Goal: Information Seeking & Learning: Learn about a topic

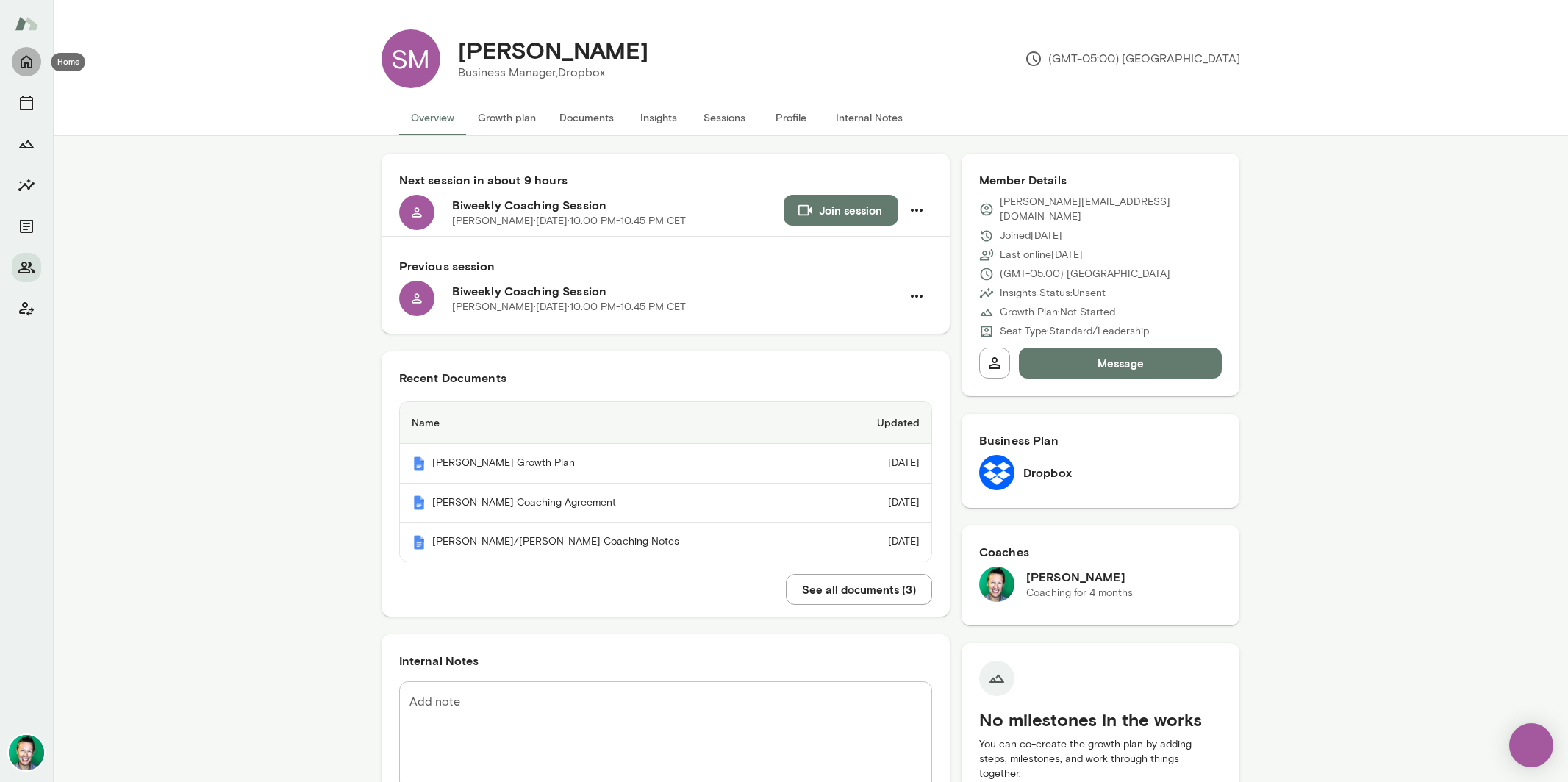
click at [27, 67] on icon "Home" at bounding box center [27, 62] width 18 height 18
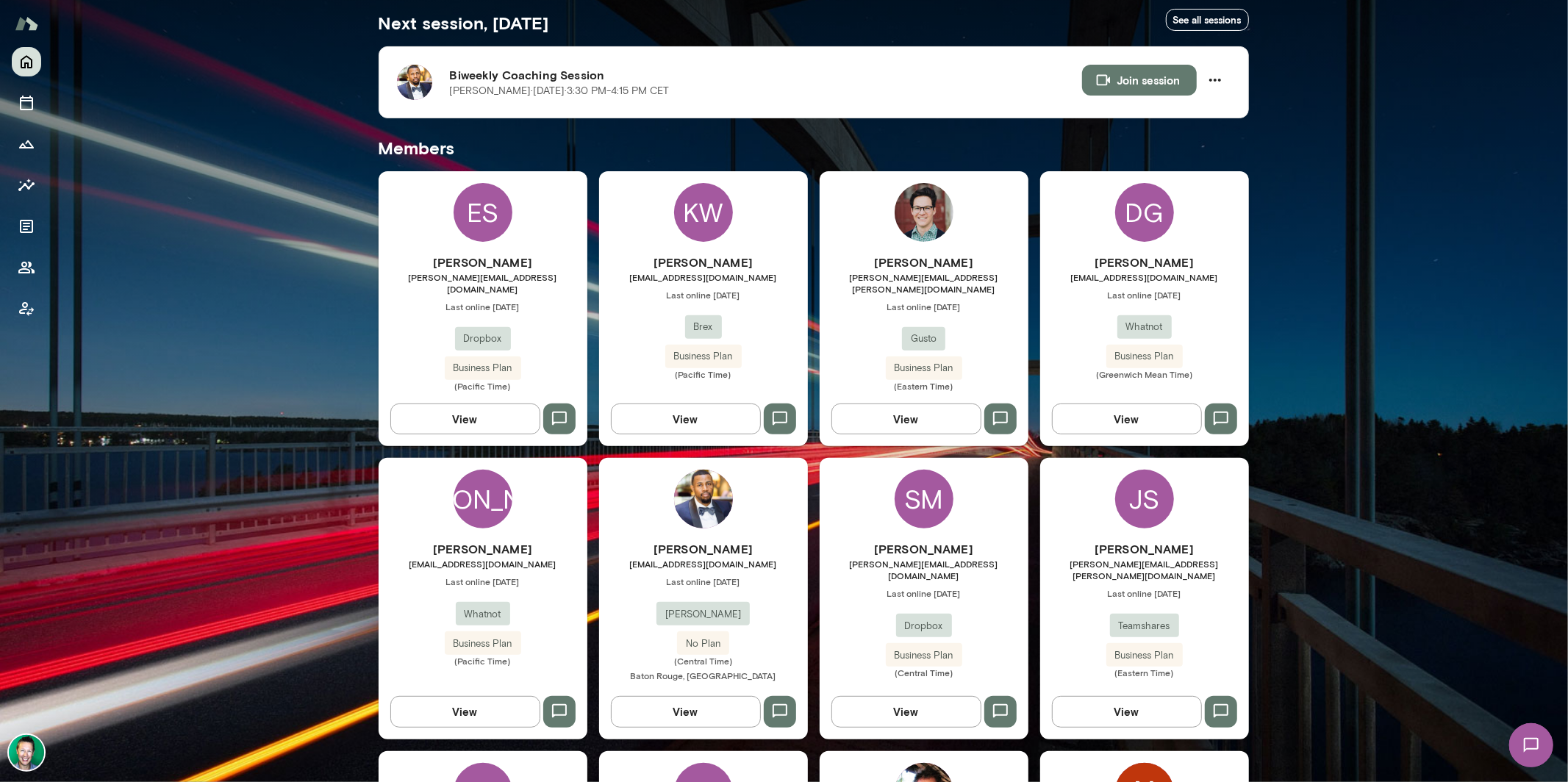
scroll to position [278, 0]
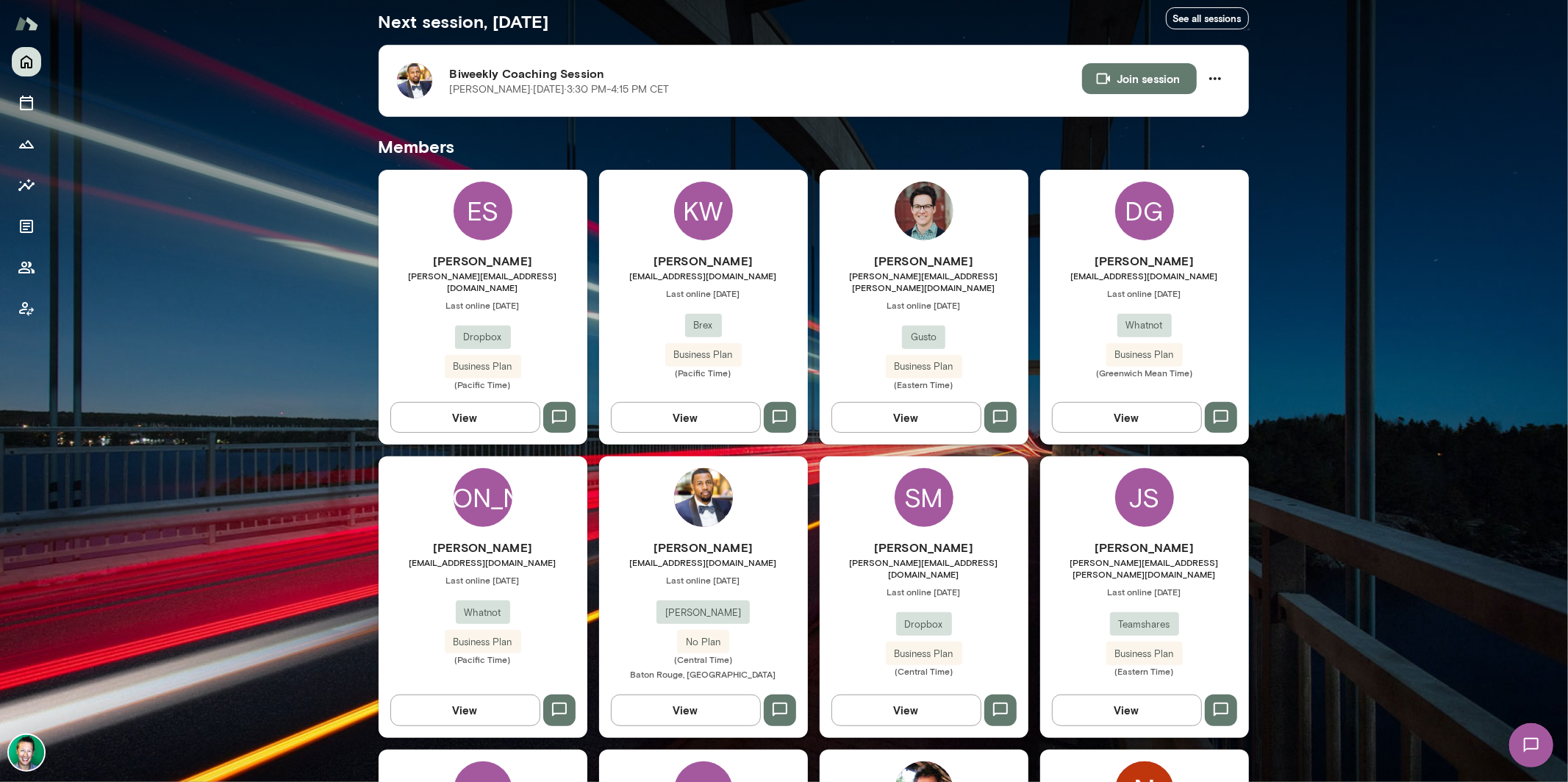
click at [687, 695] on button "View" at bounding box center [686, 711] width 150 height 31
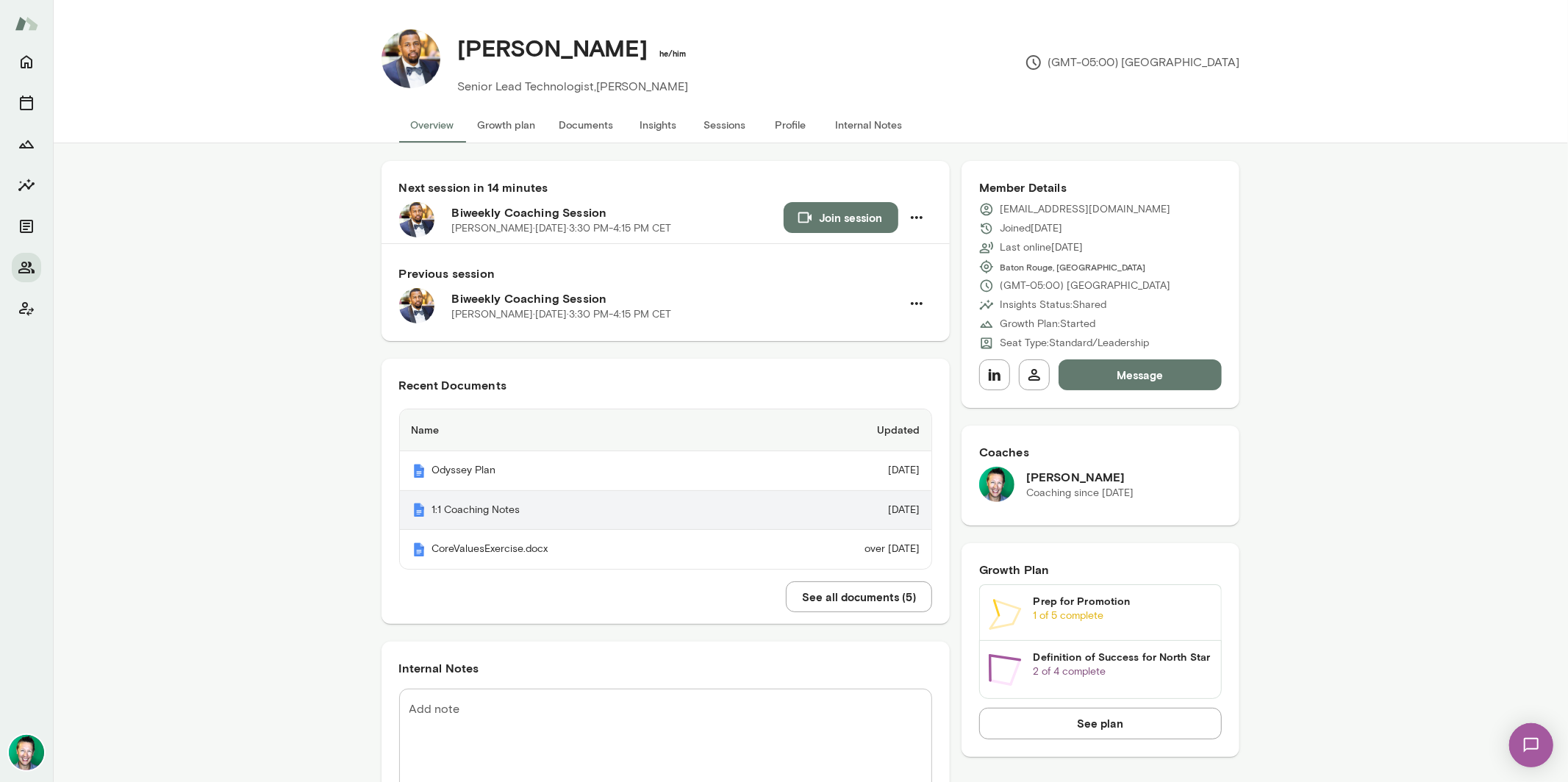
click at [499, 507] on th "1:1 Coaching Notes" at bounding box center [578, 511] width 356 height 40
click at [24, 71] on button "Home" at bounding box center [27, 62] width 29 height 29
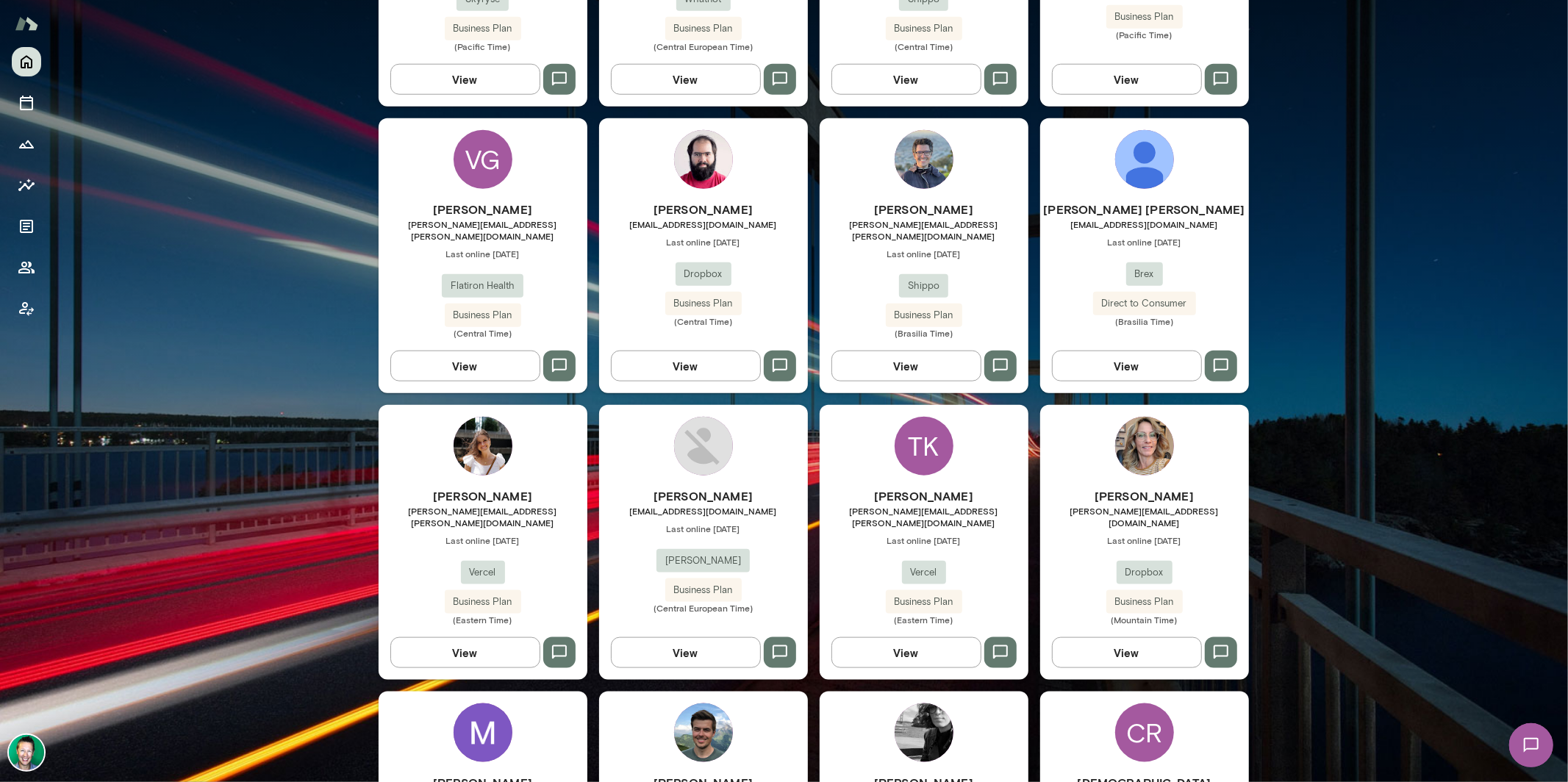
scroll to position [1233, 0]
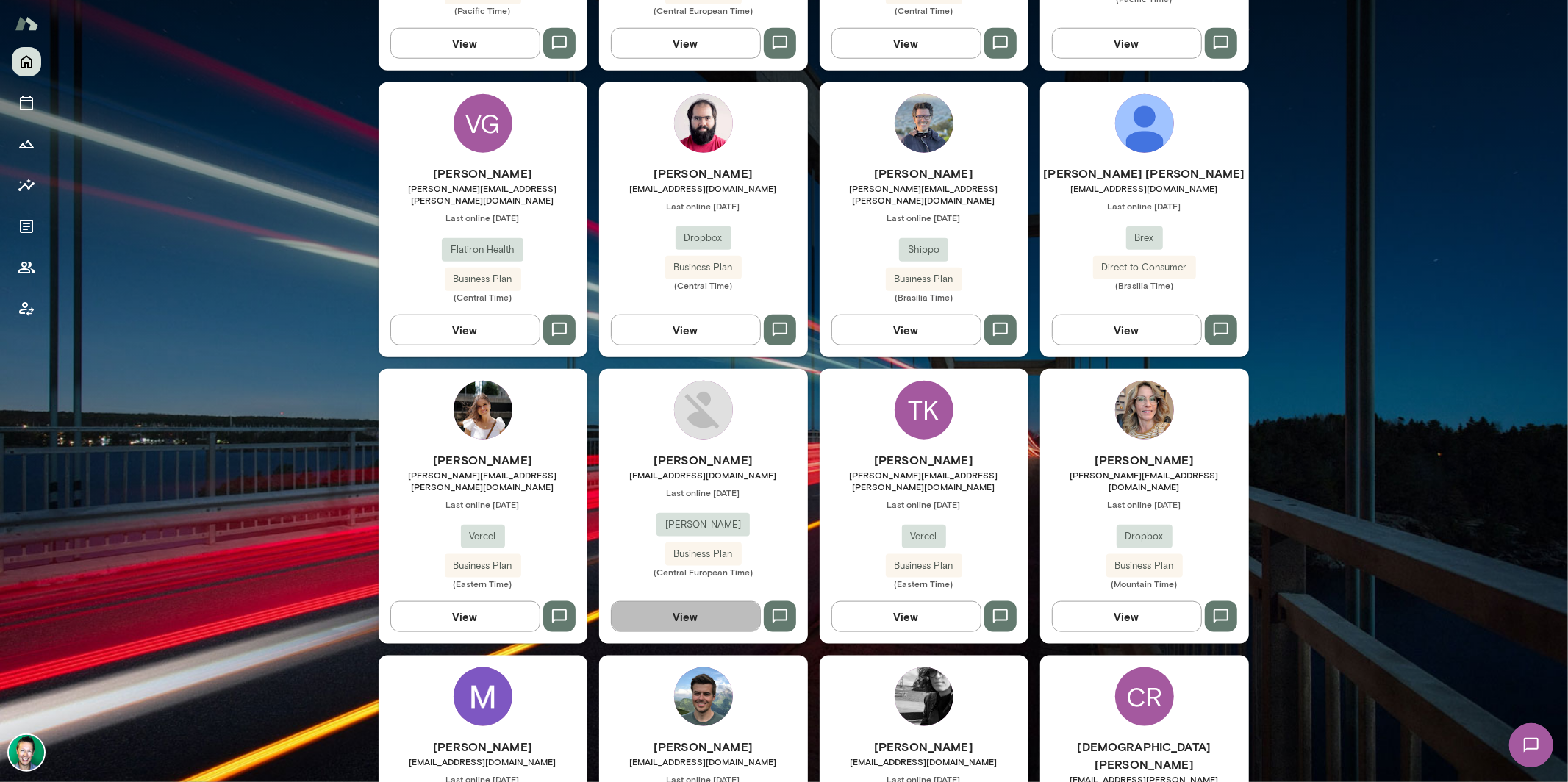
click at [696, 602] on button "View" at bounding box center [686, 617] width 150 height 31
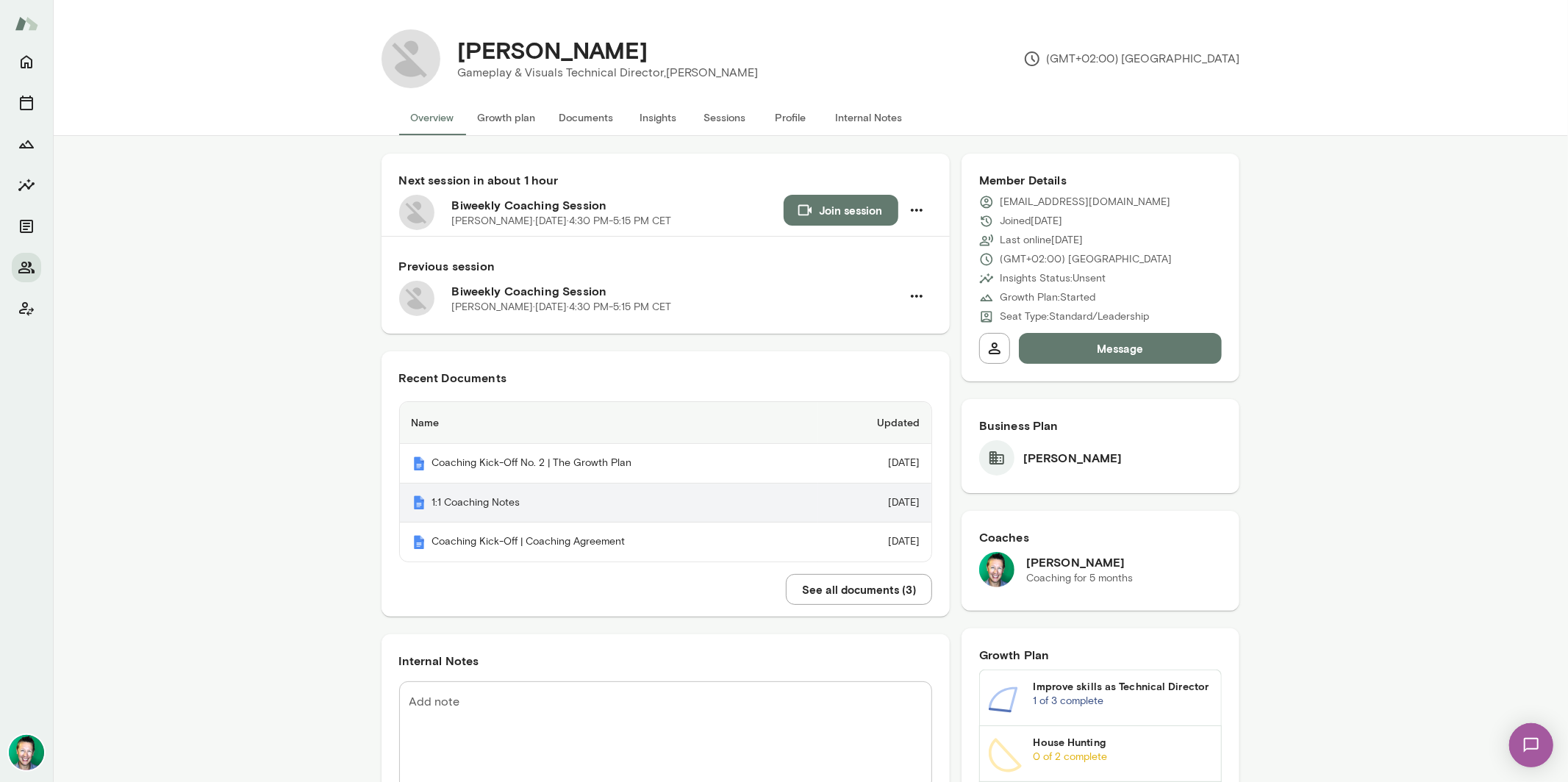
click at [505, 500] on th "1:1 Coaching Notes" at bounding box center [609, 504] width 418 height 40
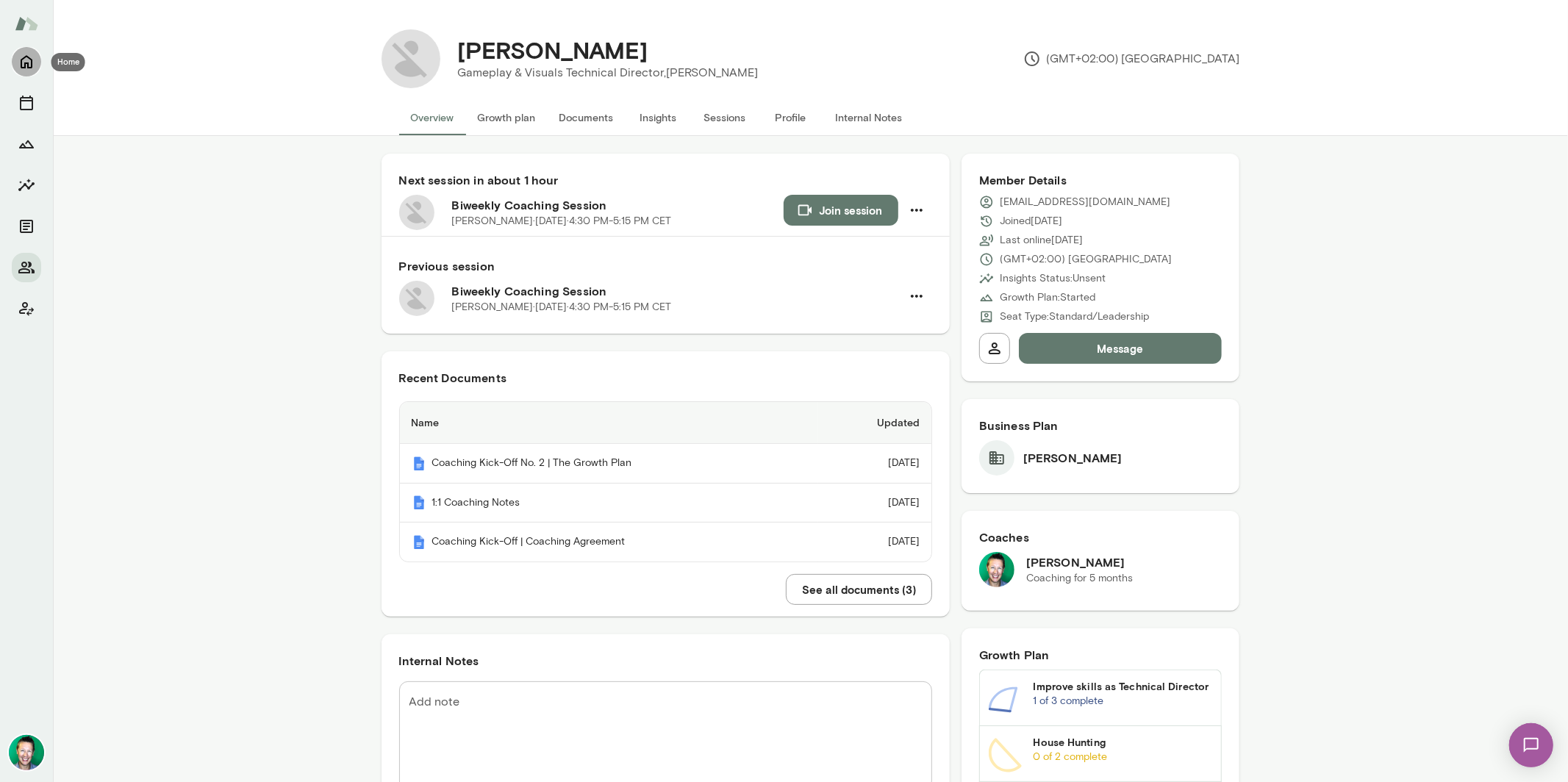
click at [34, 69] on icon "Home" at bounding box center [27, 62] width 18 height 18
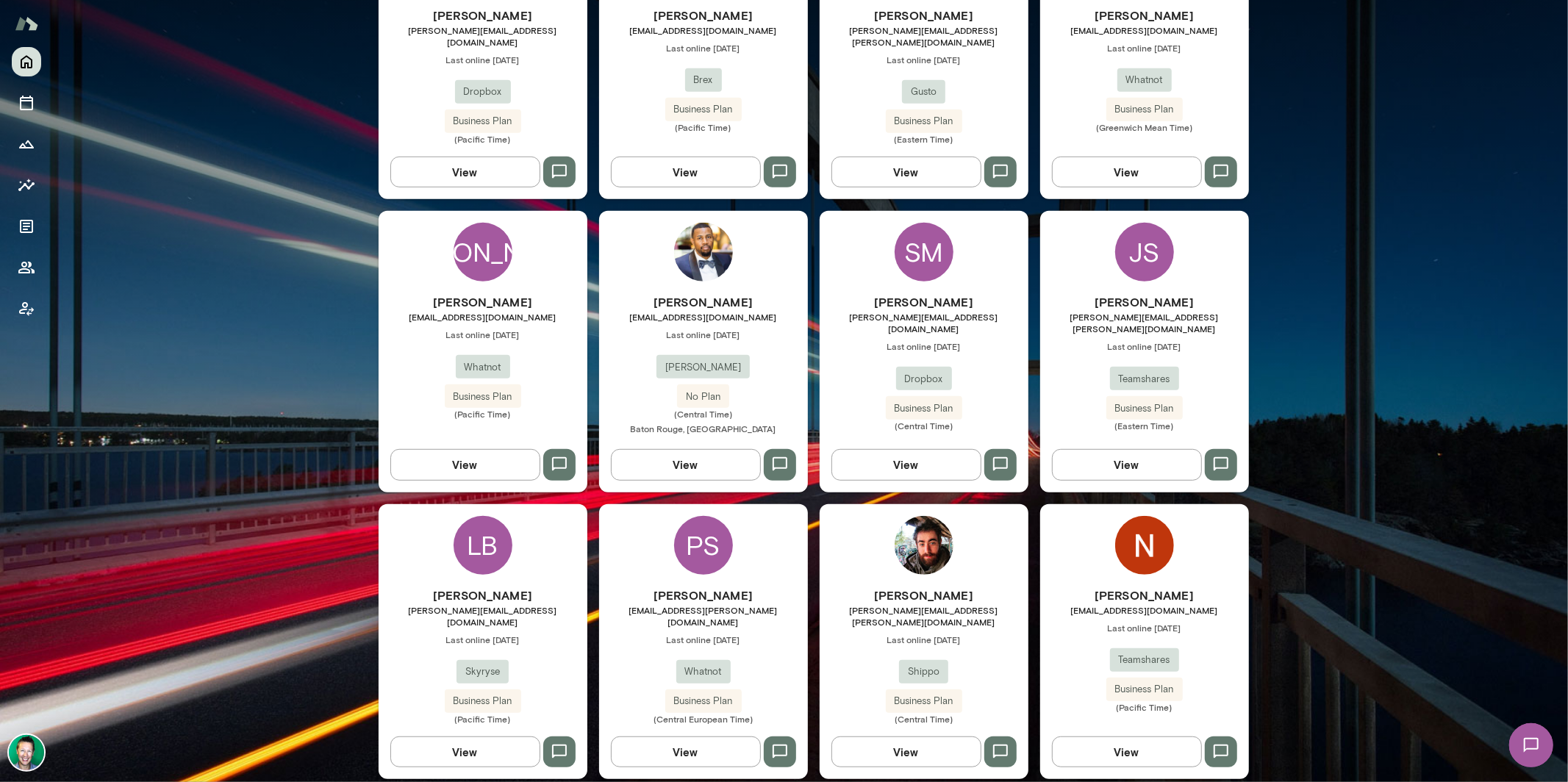
scroll to position [528, 0]
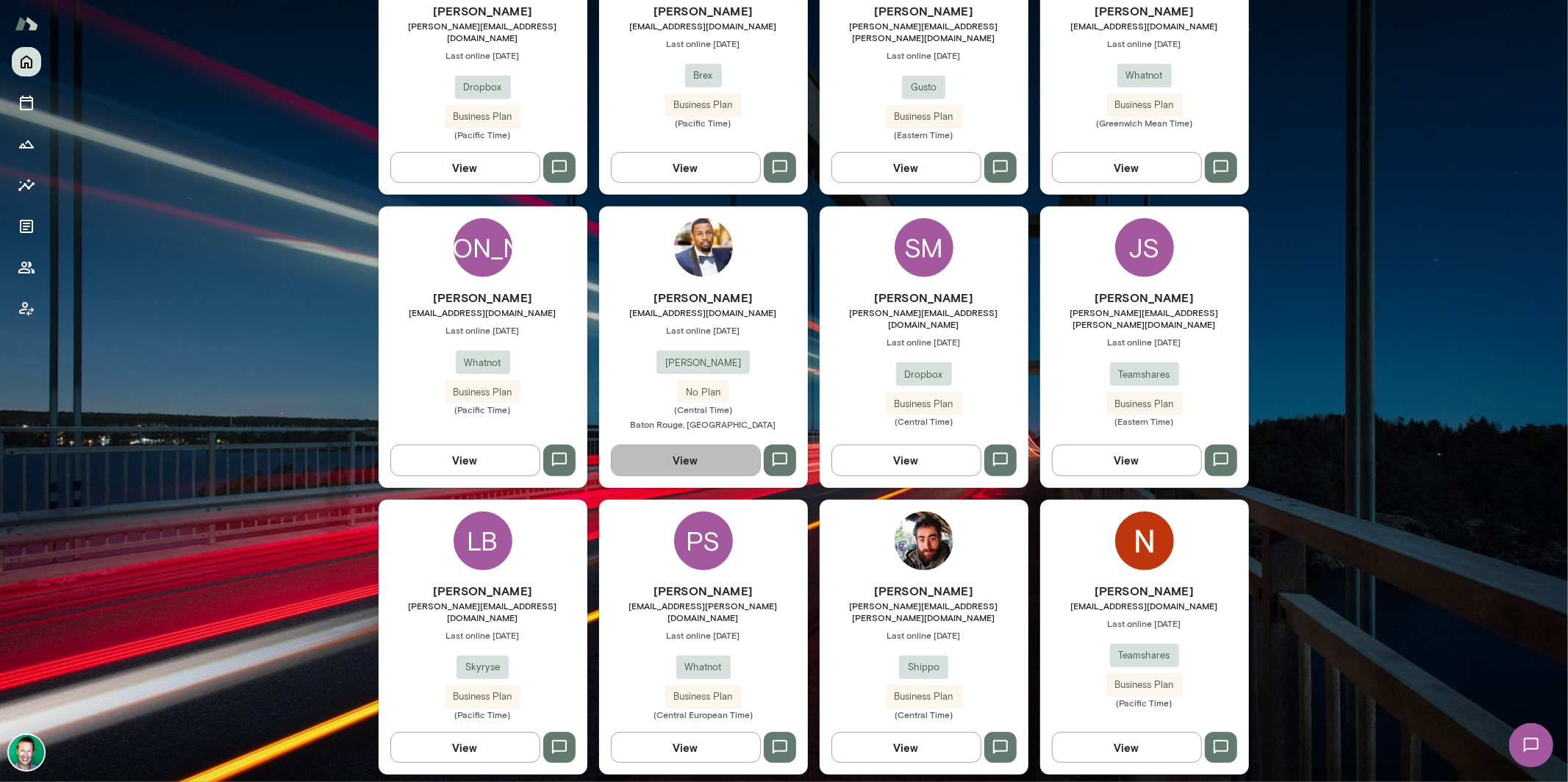
click at [699, 448] on button "View" at bounding box center [686, 460] width 150 height 31
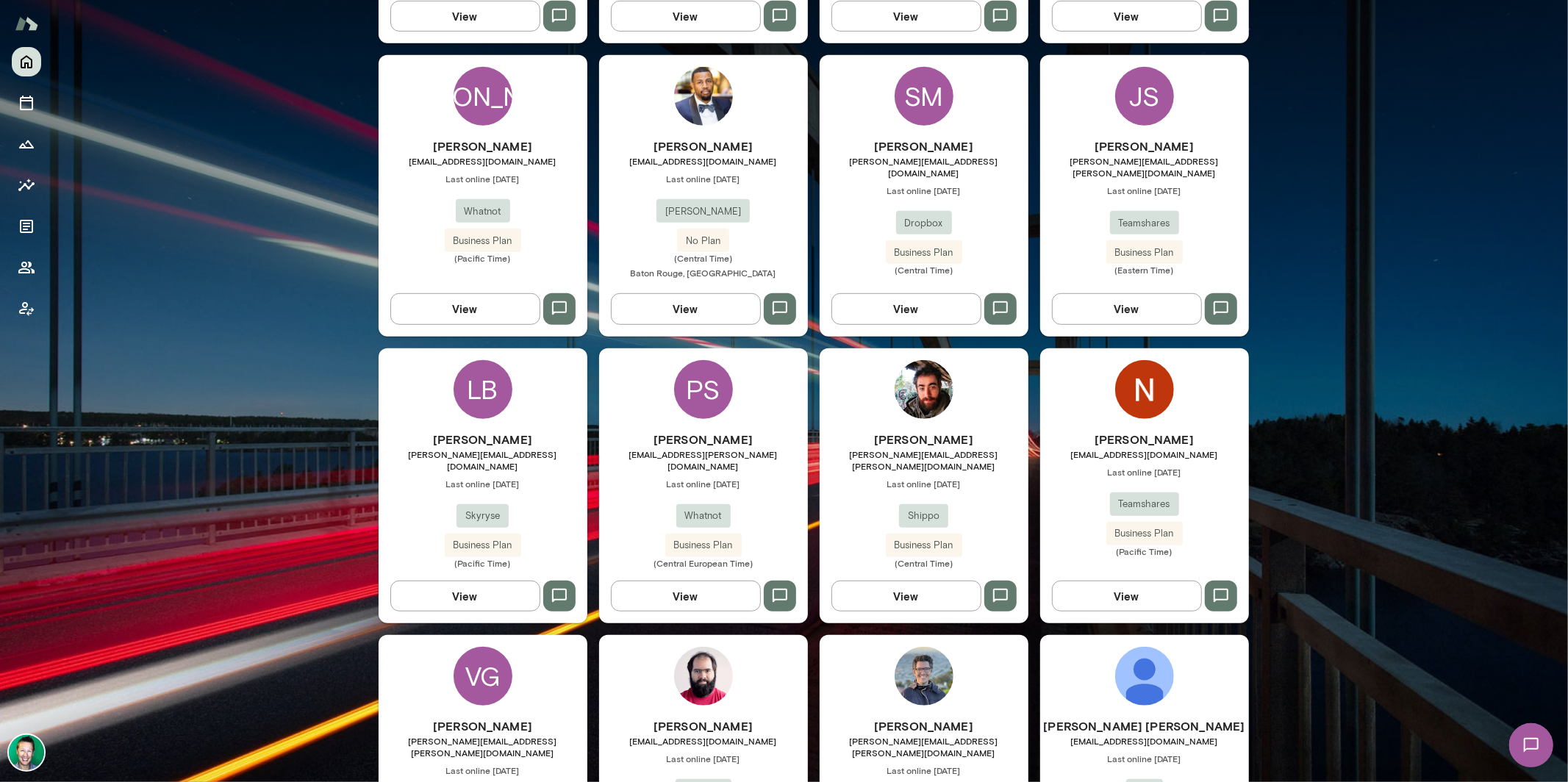
scroll to position [656, 0]
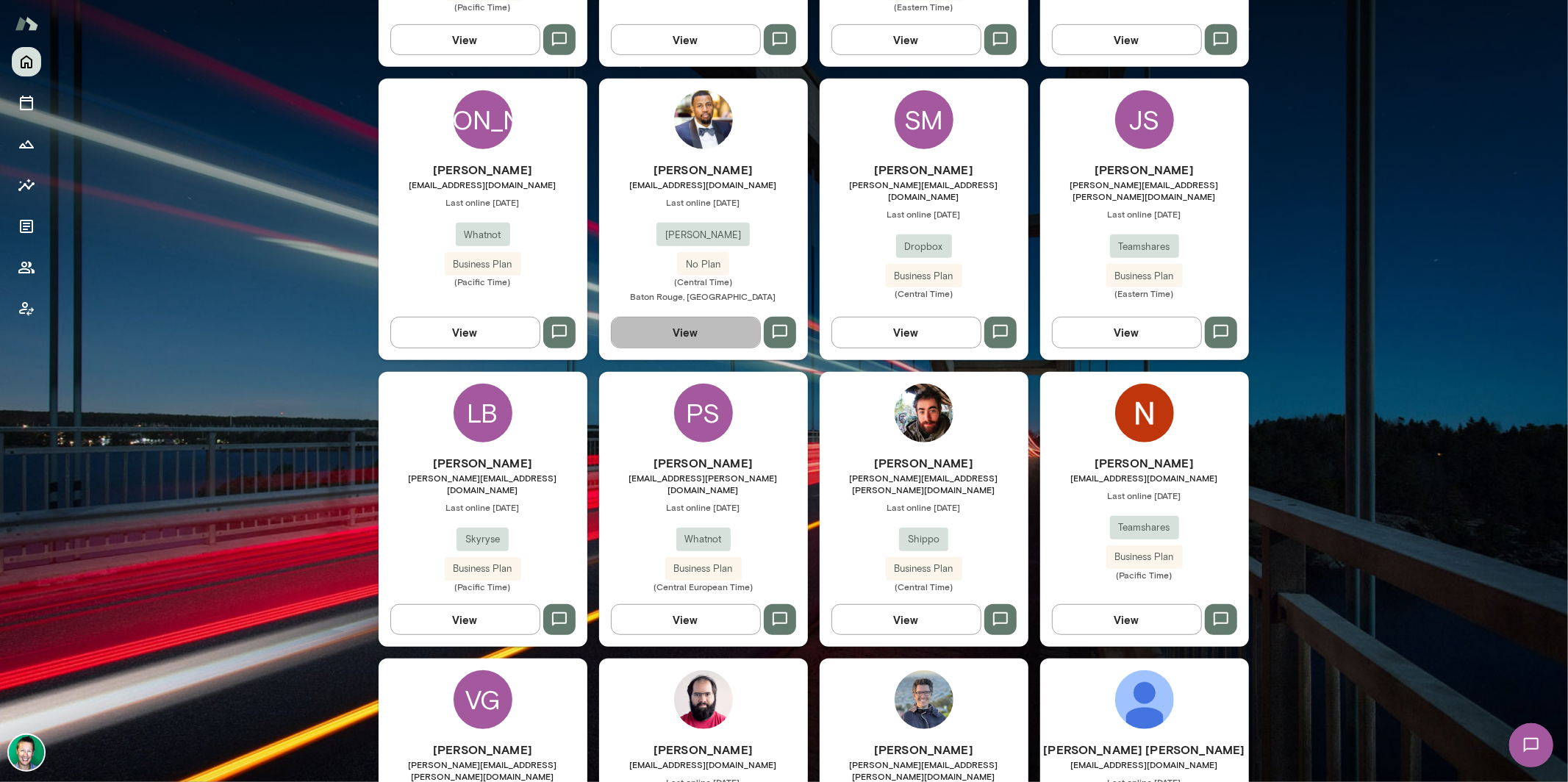
click at [715, 317] on button "View" at bounding box center [686, 332] width 150 height 31
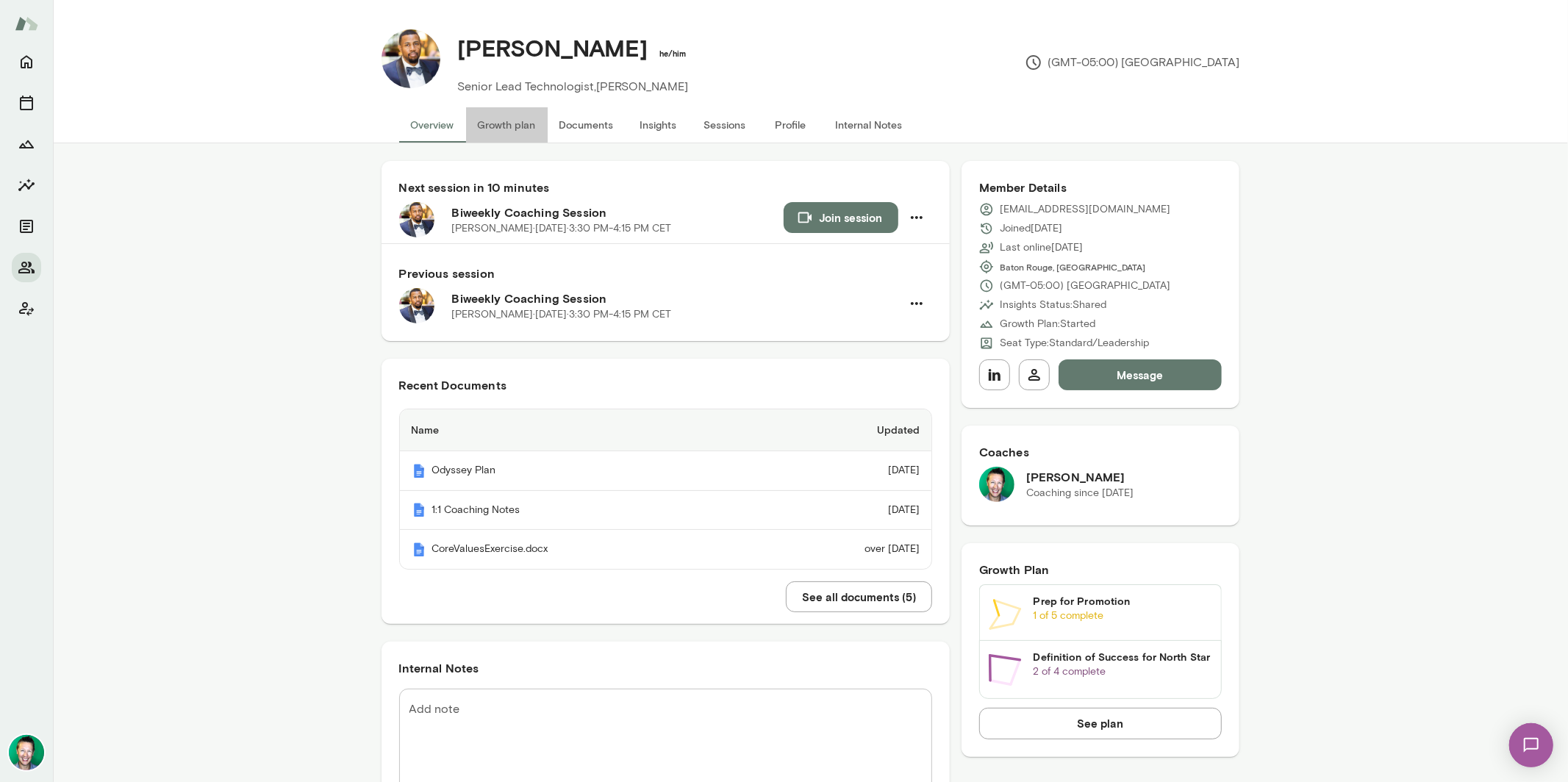
click at [520, 119] on button "Growth plan" at bounding box center [506, 125] width 82 height 35
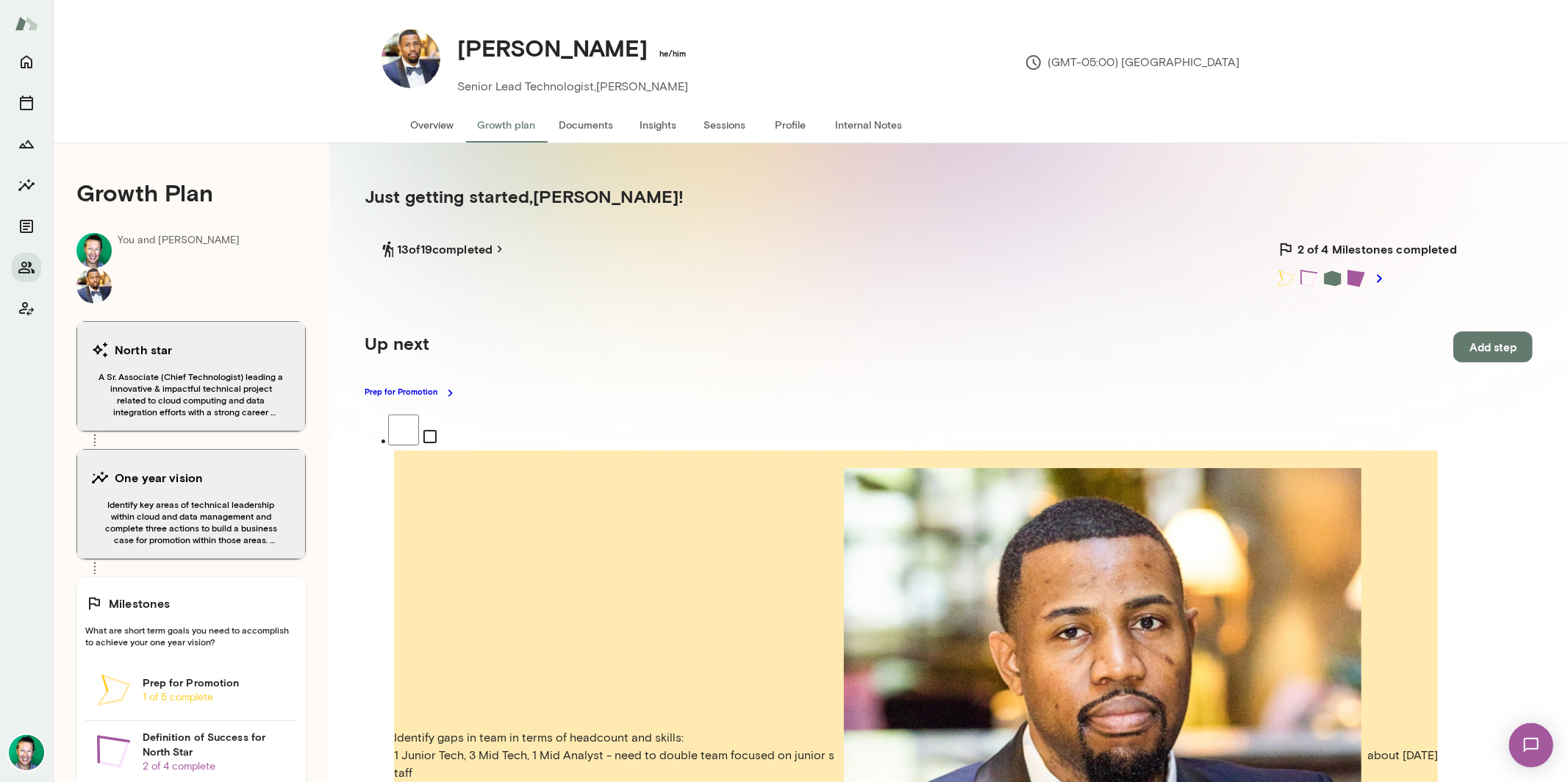
click at [420, 114] on button "Overview" at bounding box center [432, 125] width 67 height 35
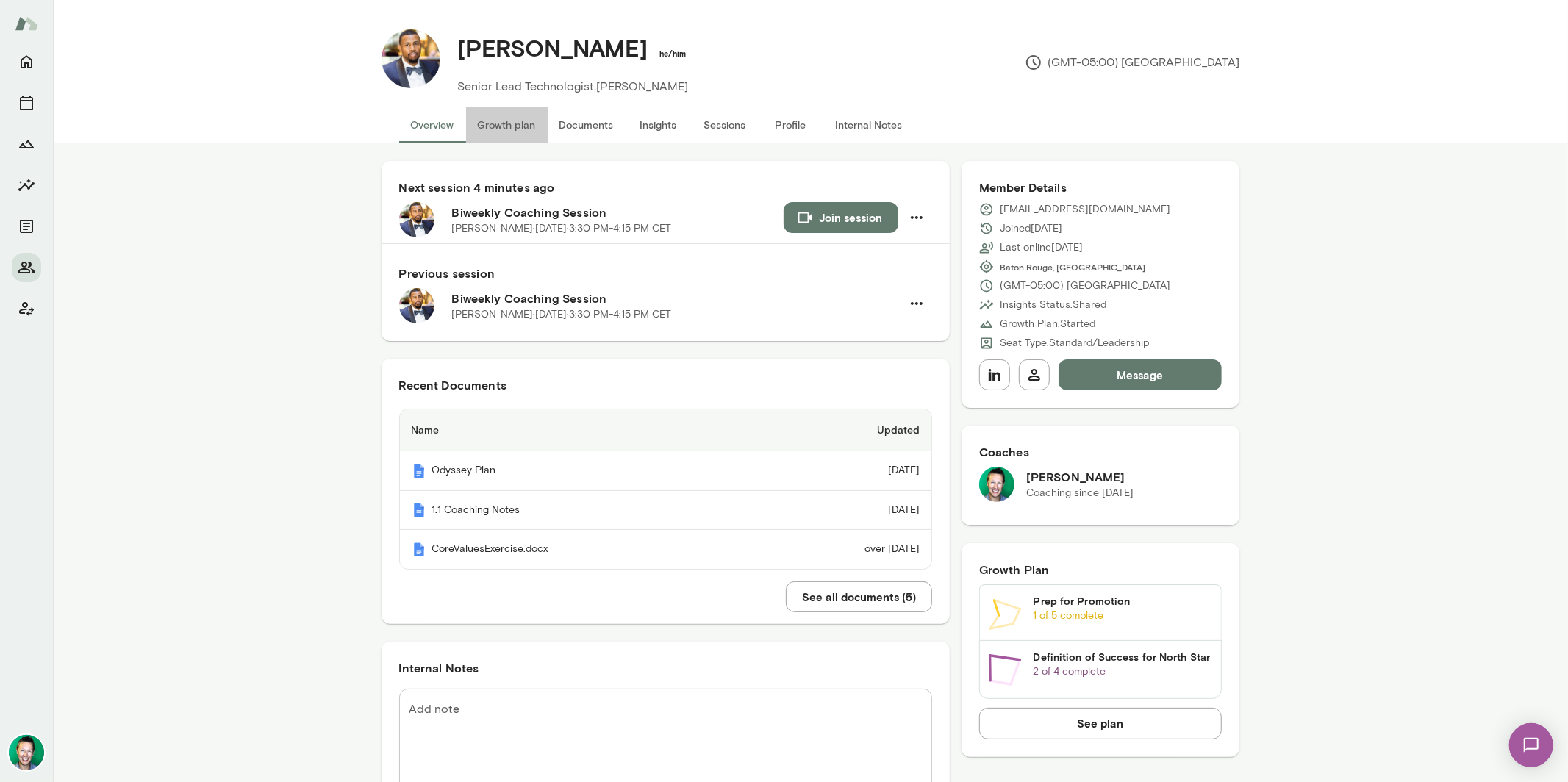
click at [478, 115] on button "Growth plan" at bounding box center [506, 125] width 82 height 35
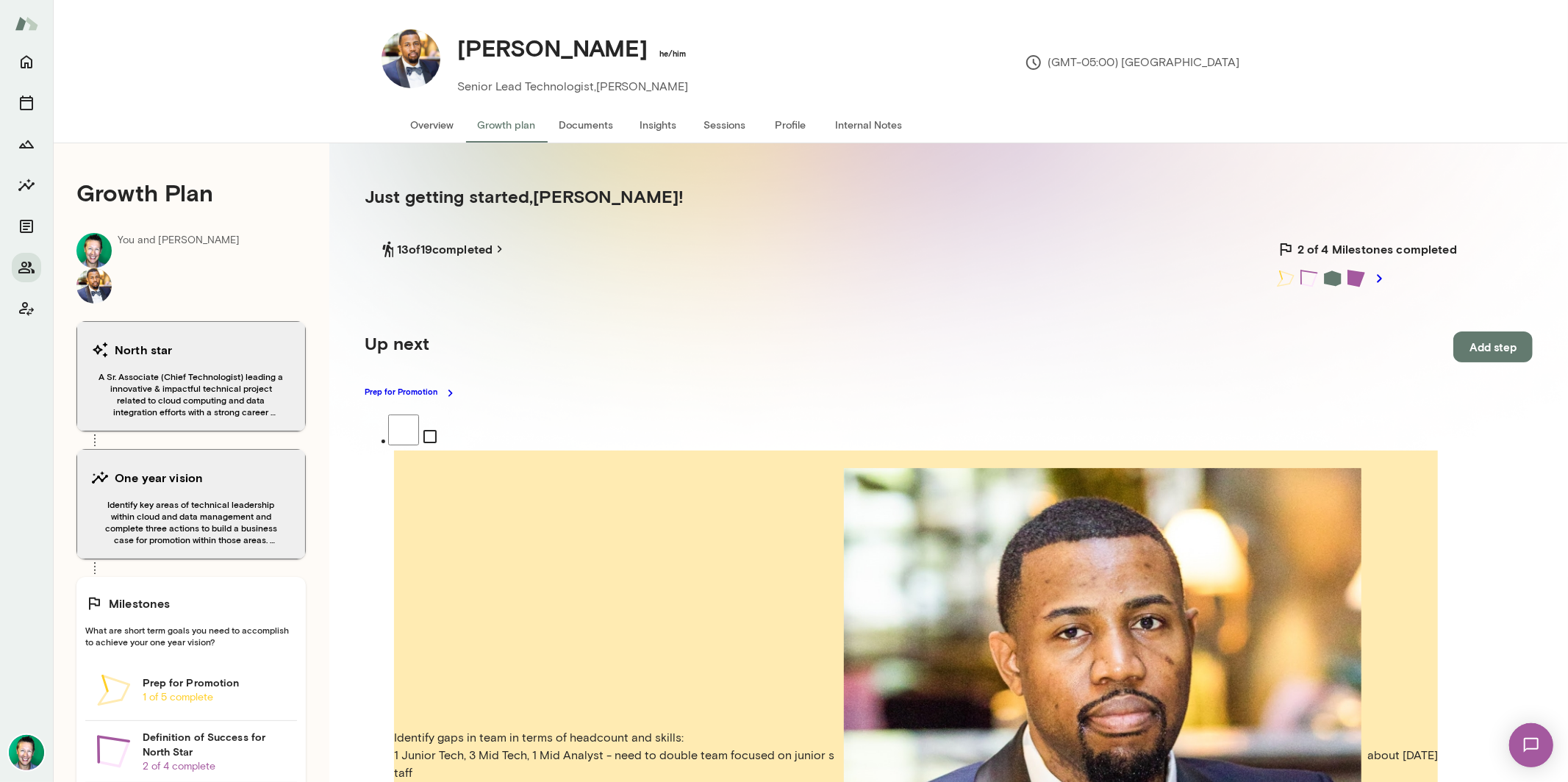
click at [436, 131] on button "Overview" at bounding box center [432, 125] width 67 height 35
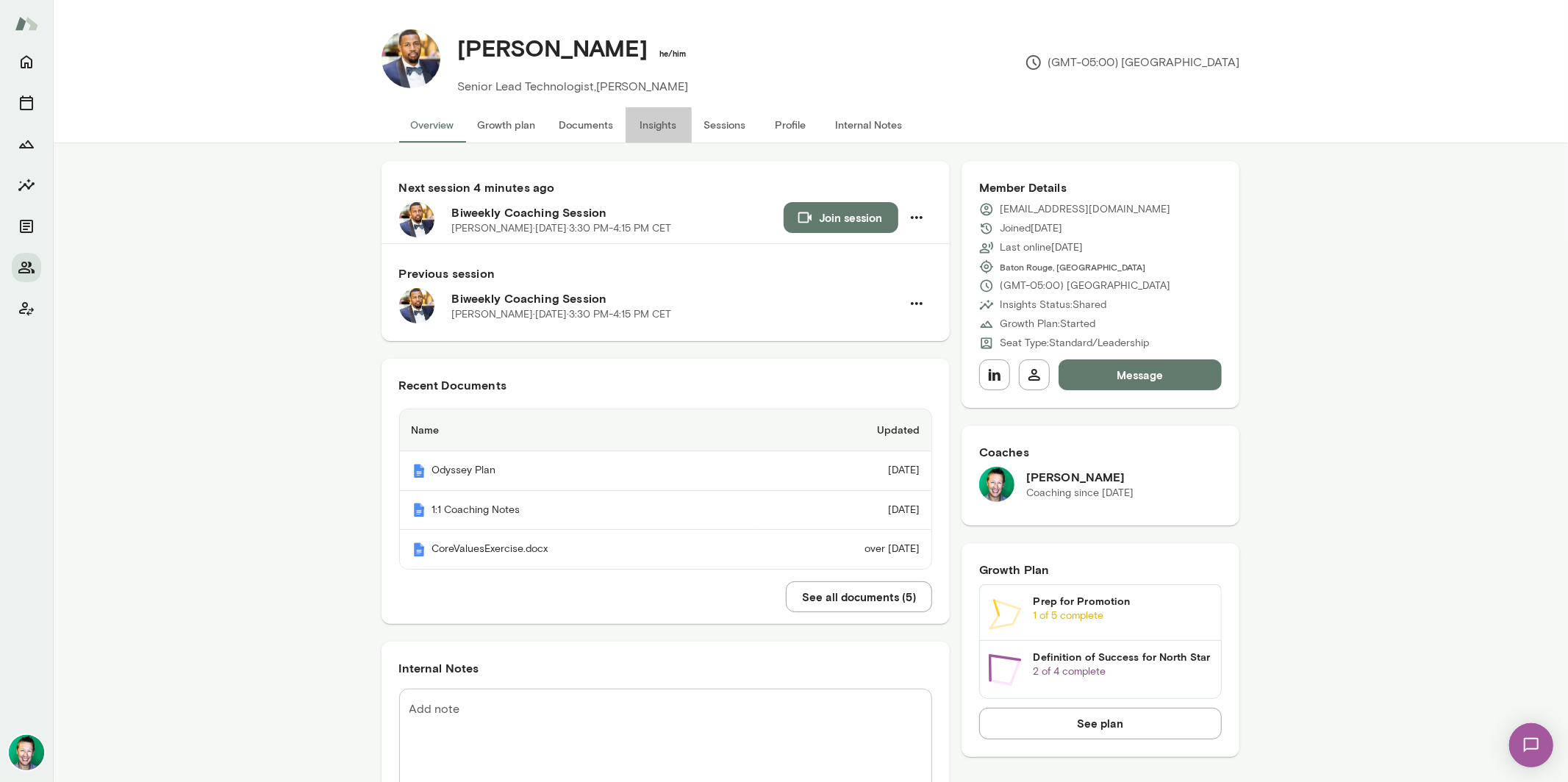
click at [653, 118] on button "Insights" at bounding box center [659, 125] width 66 height 35
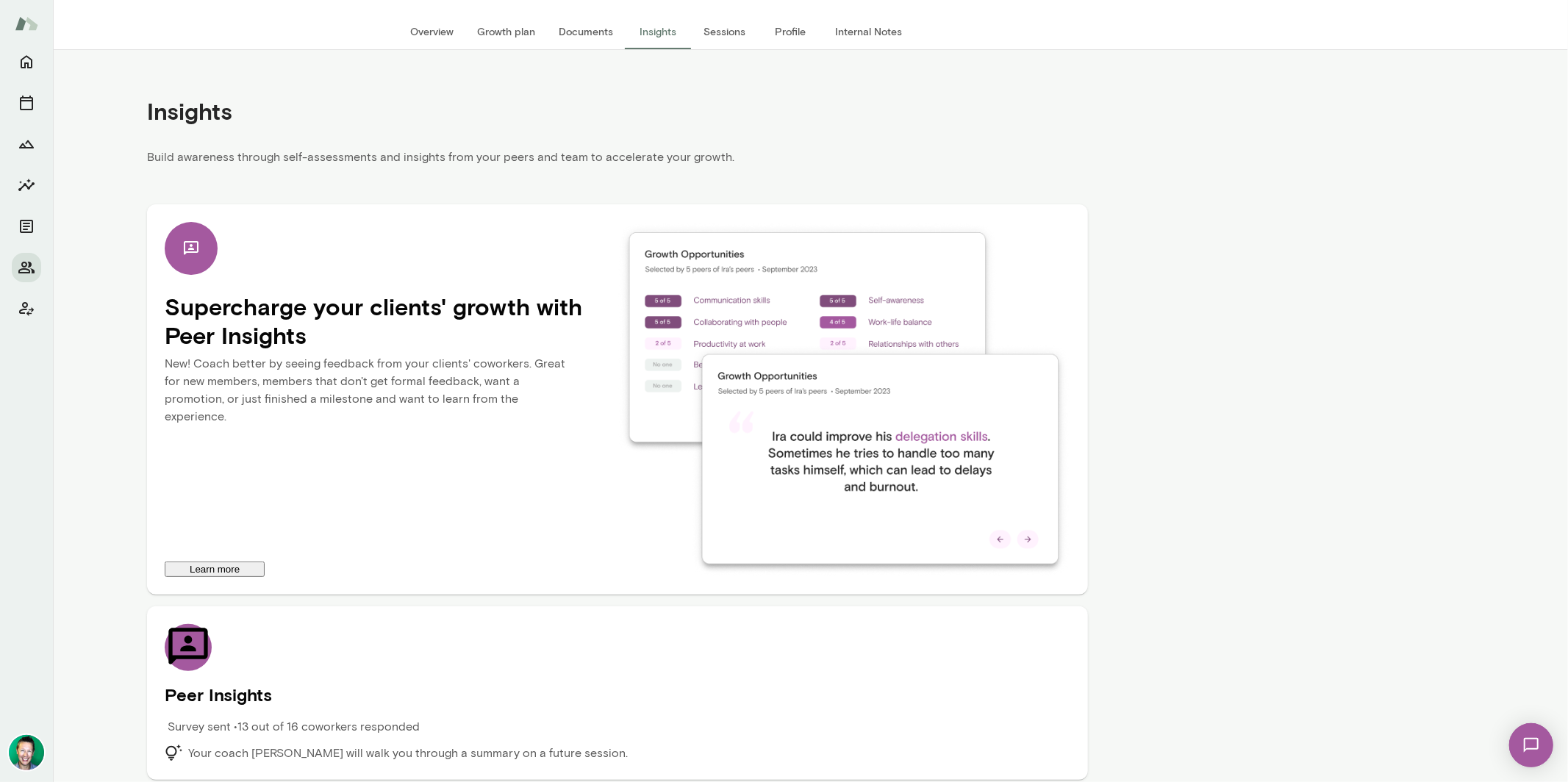
scroll to position [94, 0]
click at [214, 687] on h5 "Peer Insights" at bounding box center [618, 694] width 905 height 24
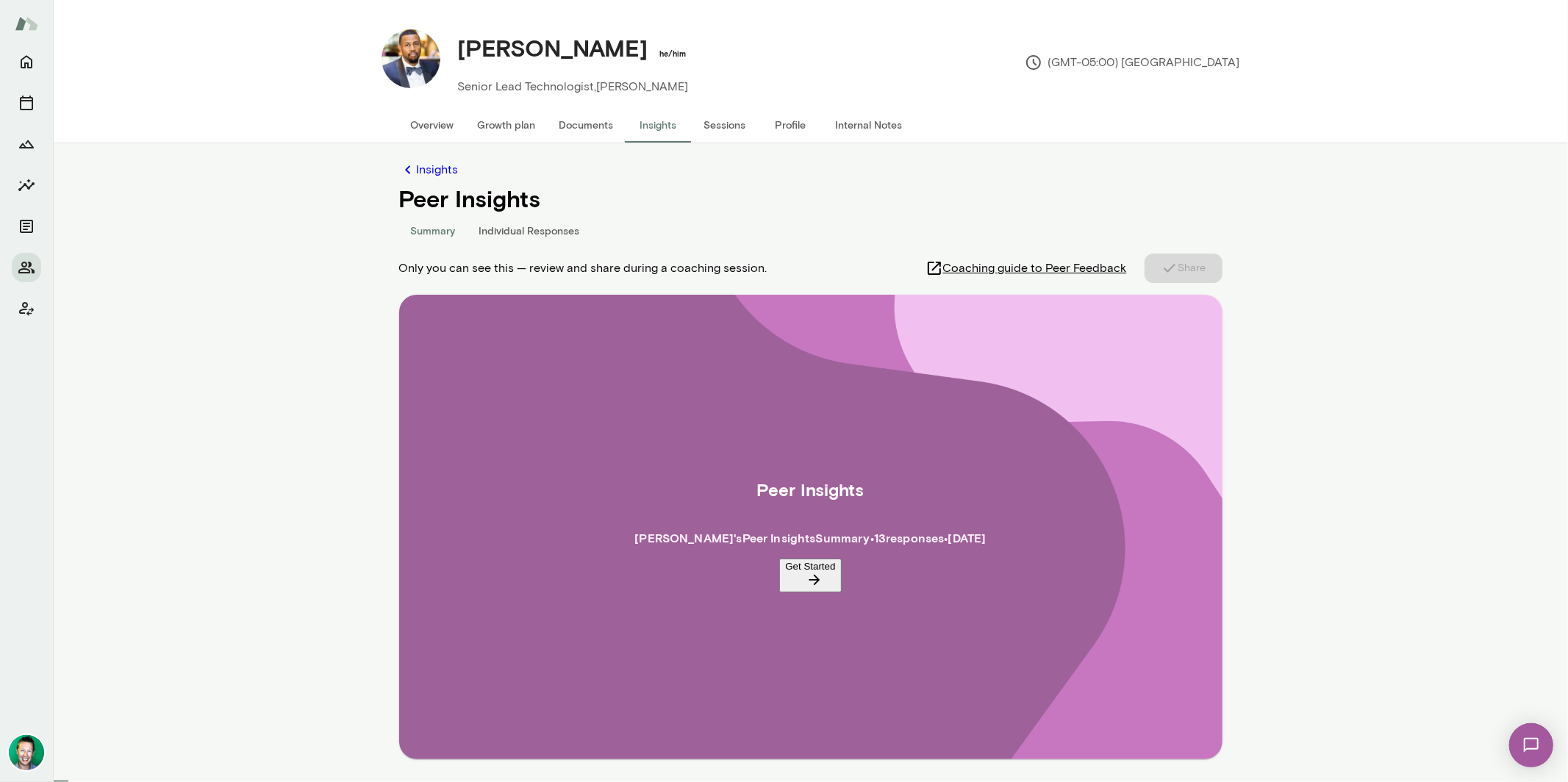
click at [434, 114] on button "Overview" at bounding box center [432, 125] width 67 height 35
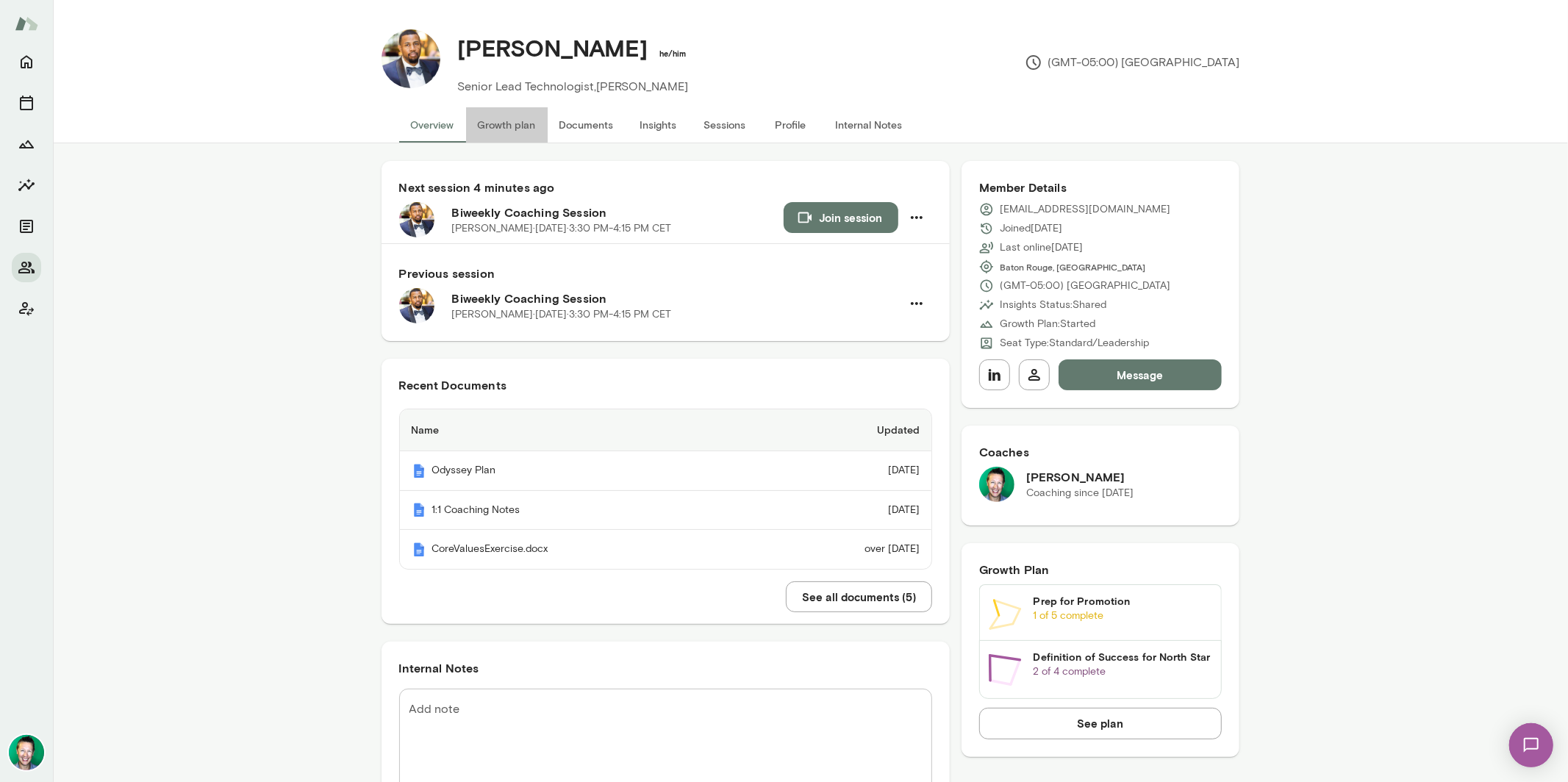
click at [498, 118] on button "Growth plan" at bounding box center [506, 125] width 82 height 35
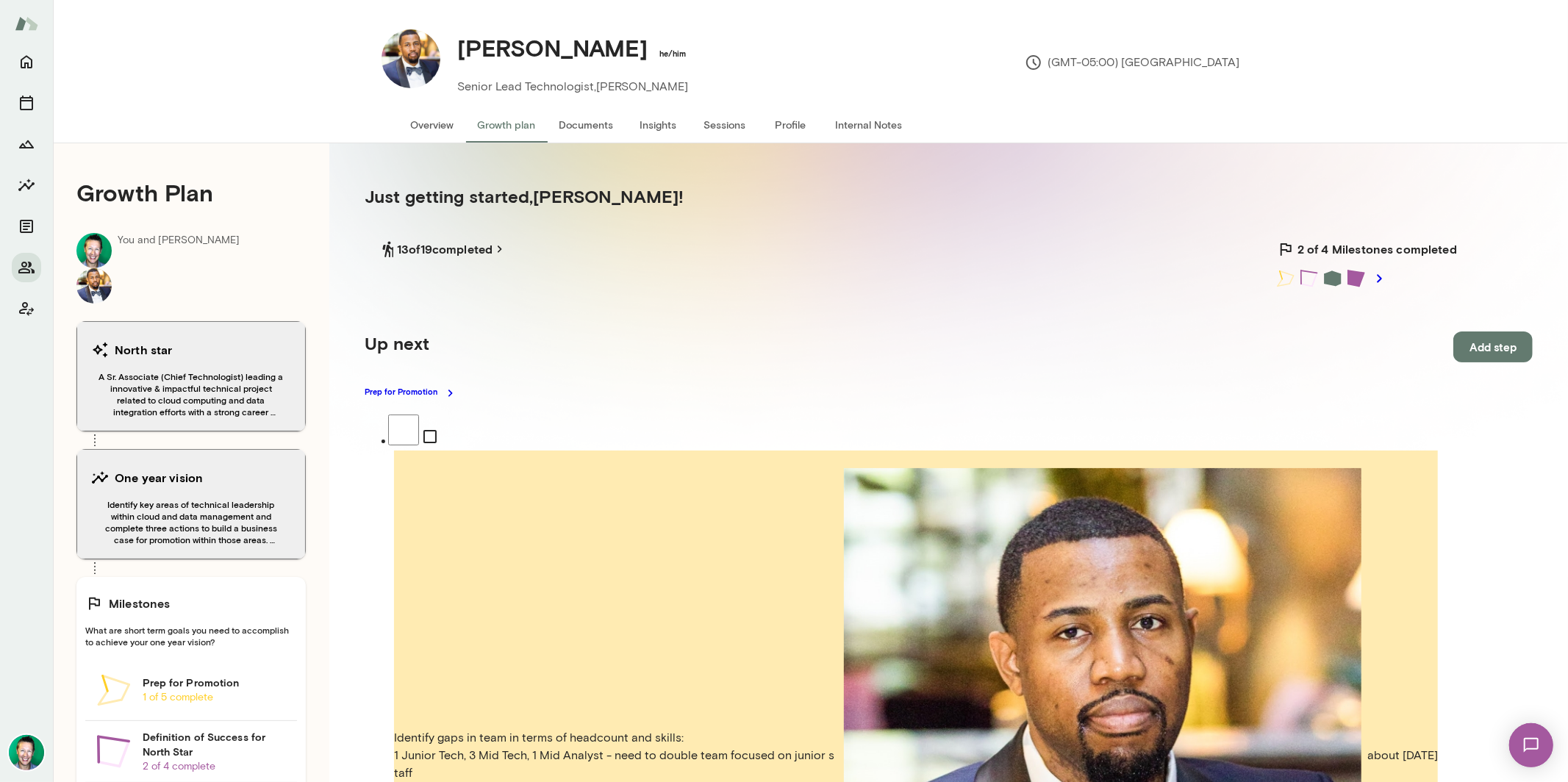
click at [565, 119] on button "Documents" at bounding box center [587, 125] width 78 height 35
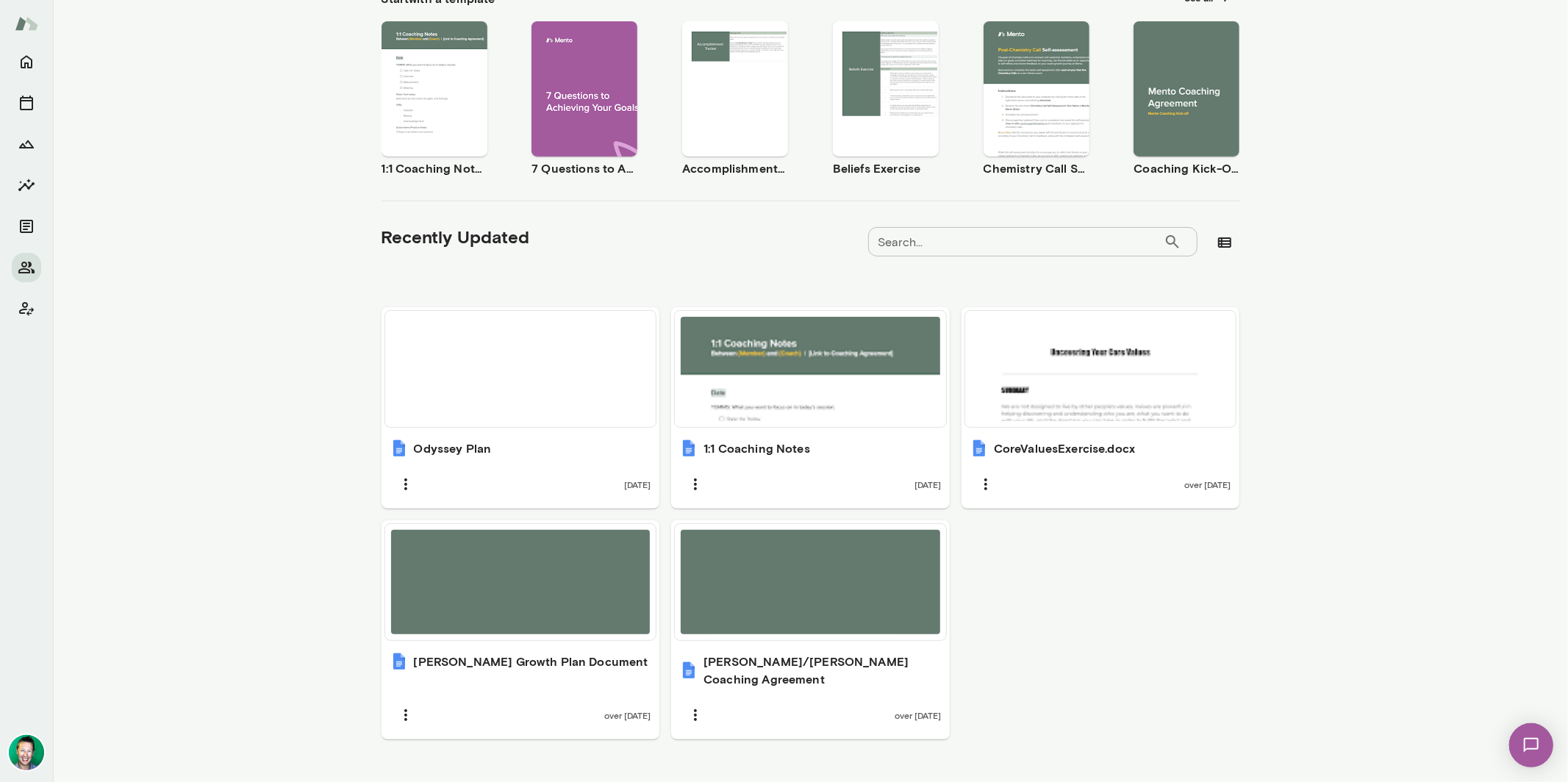
scroll to position [270, 0]
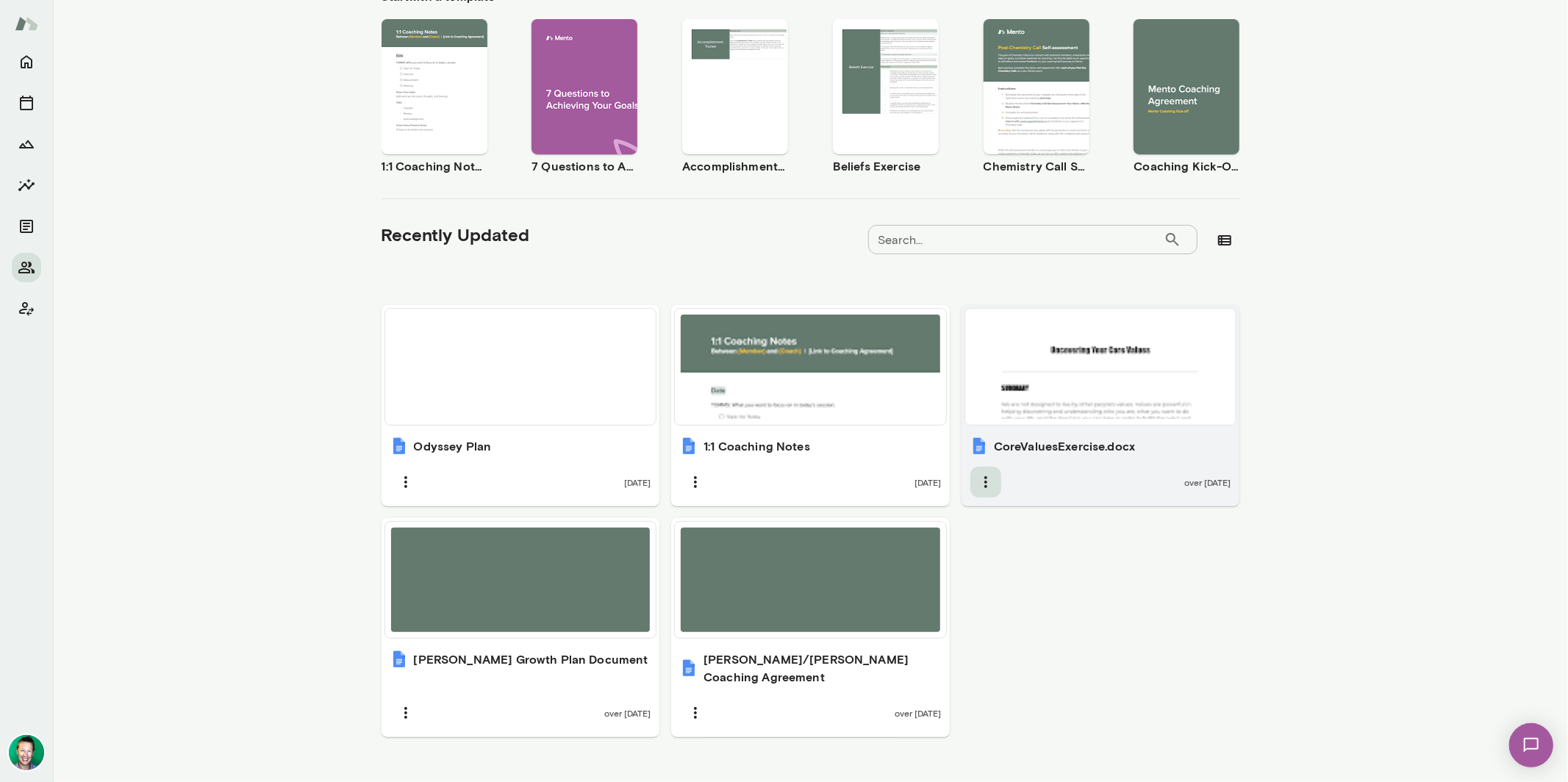
click at [986, 473] on icon "button" at bounding box center [986, 482] width 18 height 18
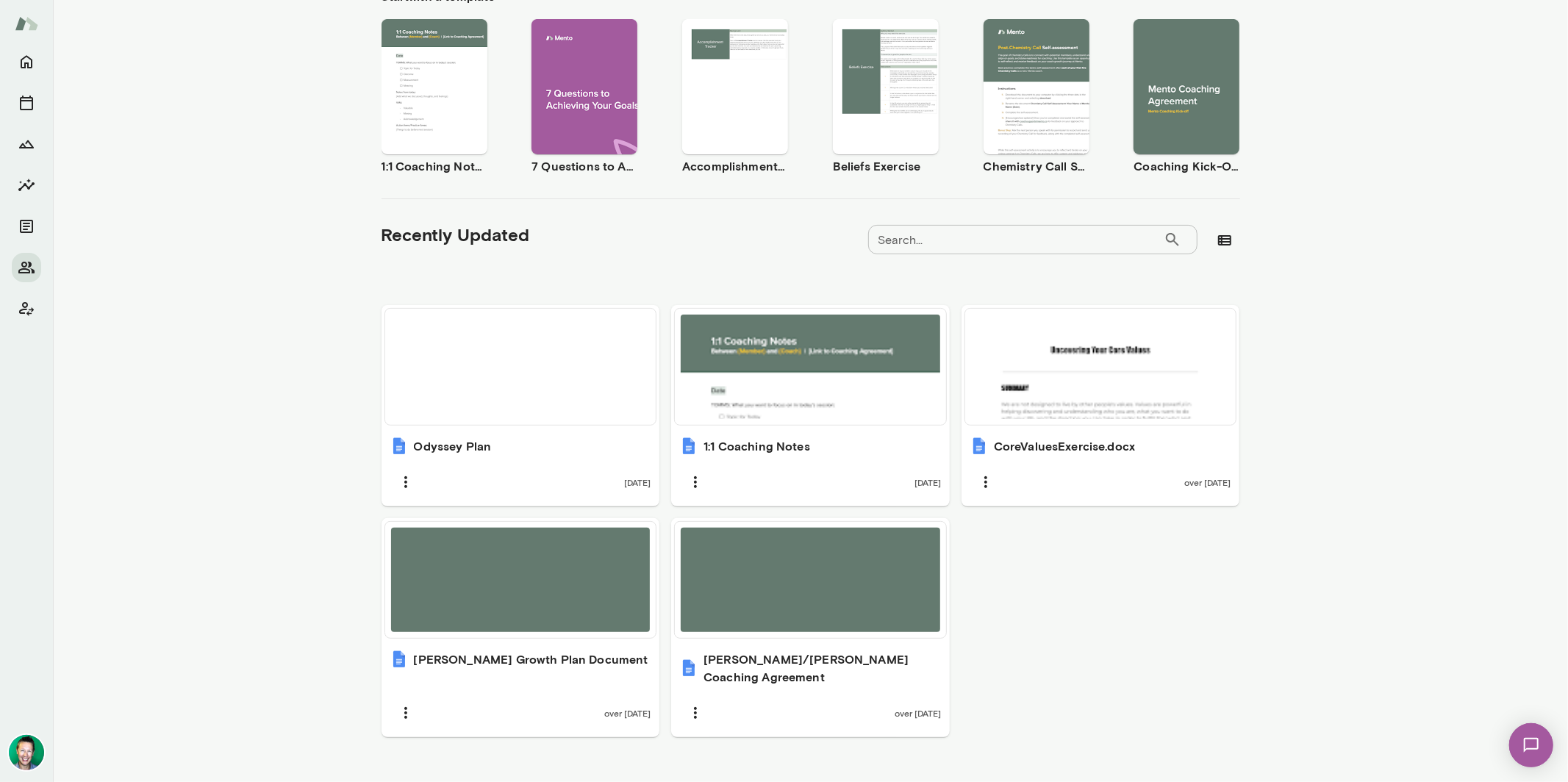
drag, startPoint x: 1487, startPoint y: 28, endPoint x: 1479, endPoint y: 1, distance: 28.2
click at [1487, 12] on div at bounding box center [784, 12] width 1568 height 0
